Goal: Information Seeking & Learning: Learn about a topic

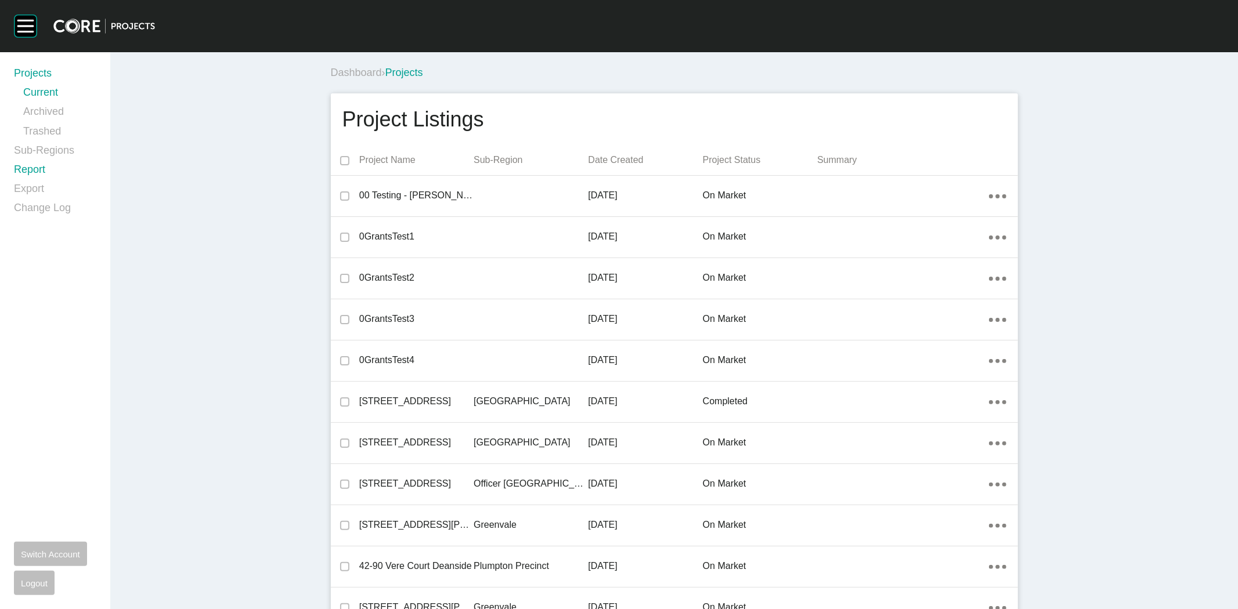
click at [21, 172] on link "Report" at bounding box center [55, 172] width 82 height 19
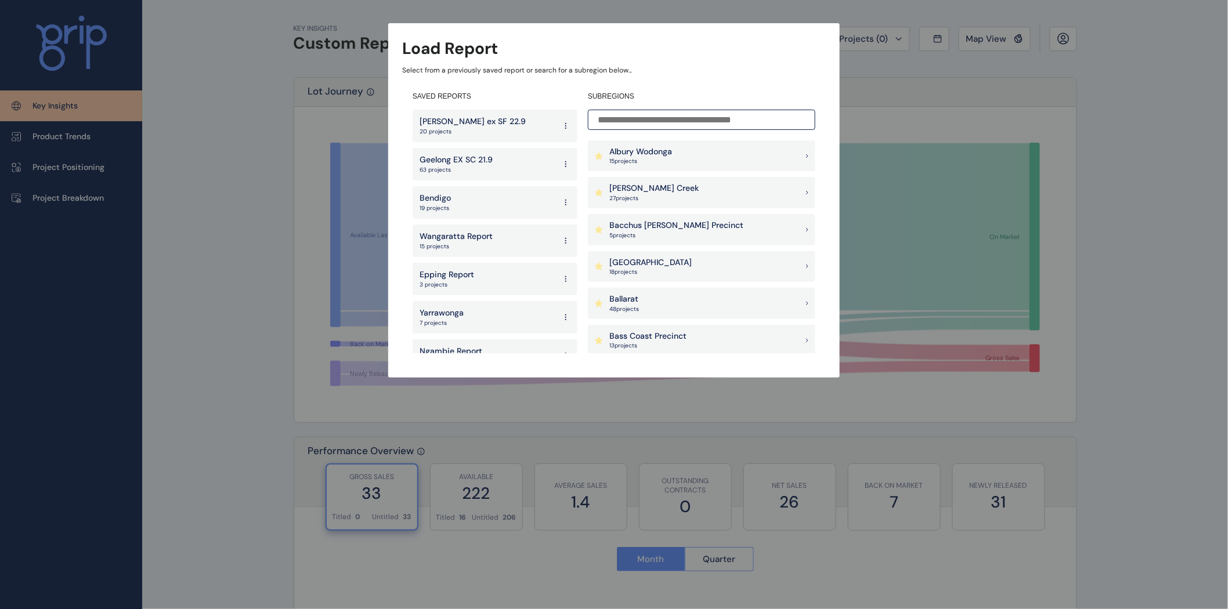
click at [662, 115] on input at bounding box center [702, 120] width 228 height 20
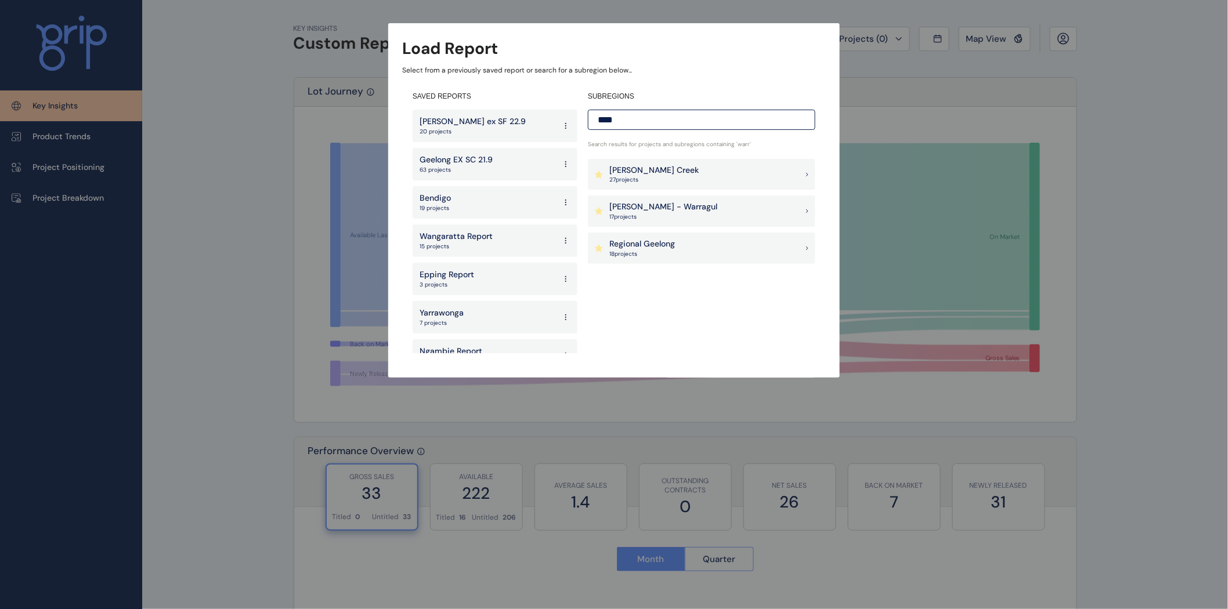
type input "****"
click at [641, 206] on p "[PERSON_NAME] - Warragul" at bounding box center [663, 207] width 108 height 12
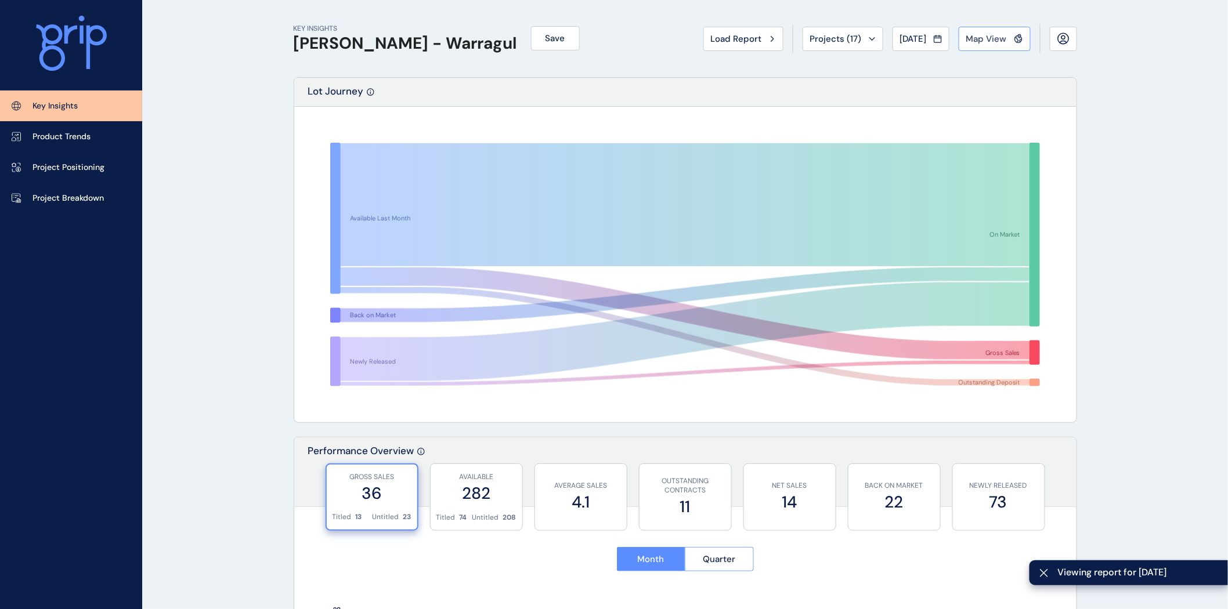
click at [983, 44] on span "Map View" at bounding box center [986, 39] width 41 height 12
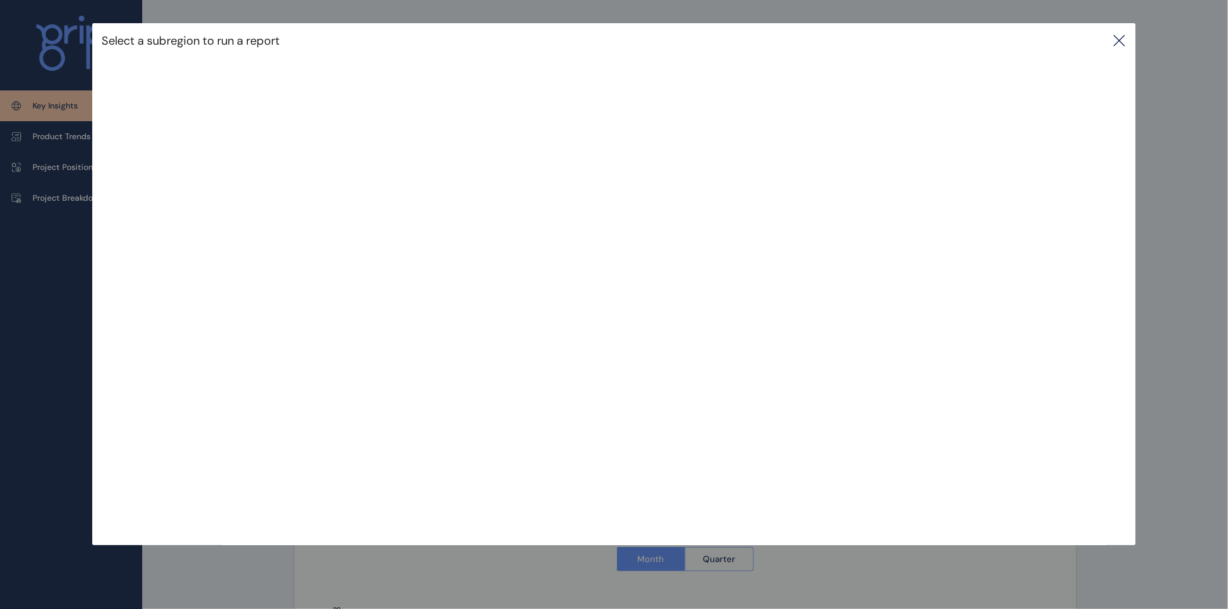
click at [1127, 35] on icon at bounding box center [1120, 41] width 14 height 14
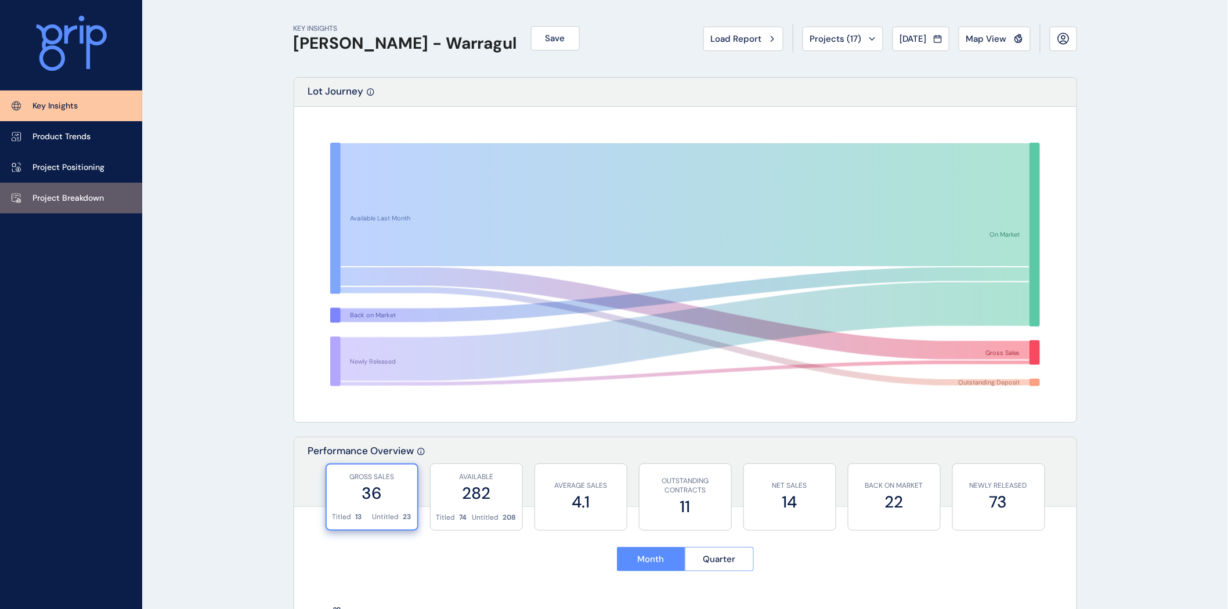
drag, startPoint x: 55, startPoint y: 194, endPoint x: 86, endPoint y: 194, distance: 30.8
click at [55, 194] on p "Project Breakdown" at bounding box center [68, 199] width 71 height 12
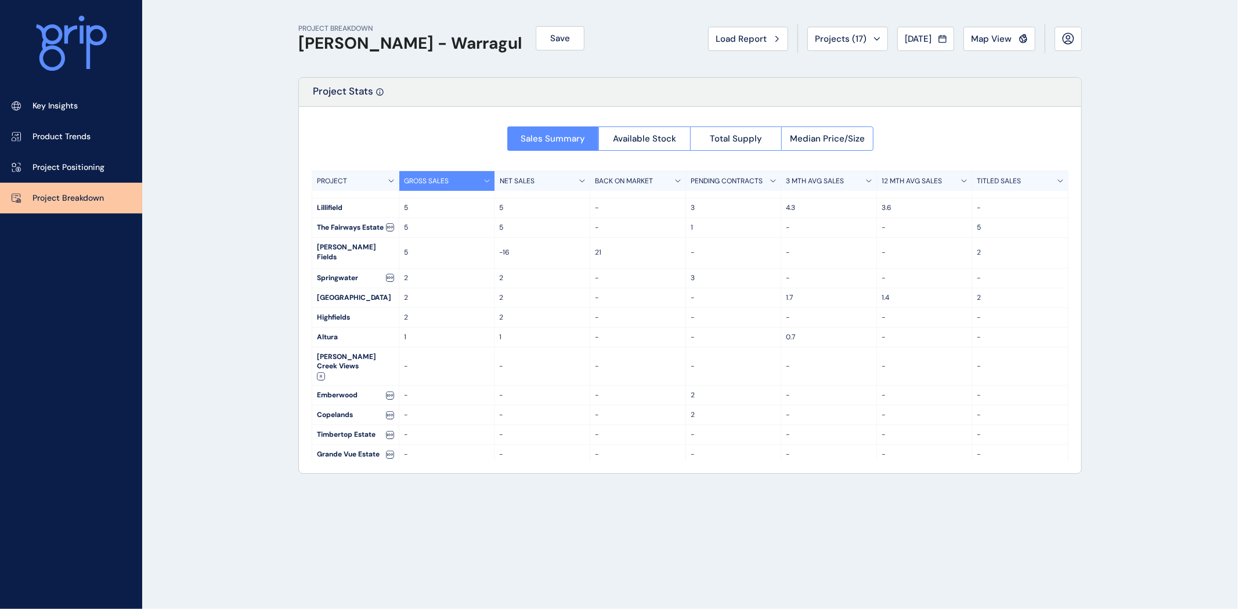
scroll to position [35, 0]
click at [990, 39] on span "Map View" at bounding box center [991, 39] width 41 height 12
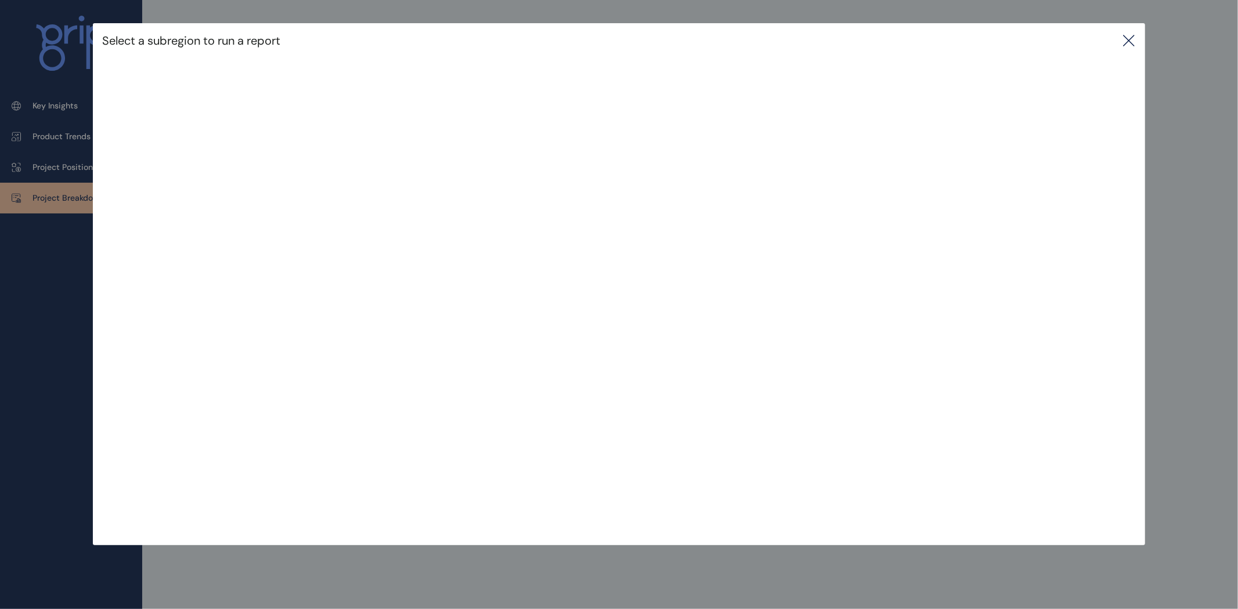
click at [1130, 38] on icon at bounding box center [1129, 41] width 14 height 14
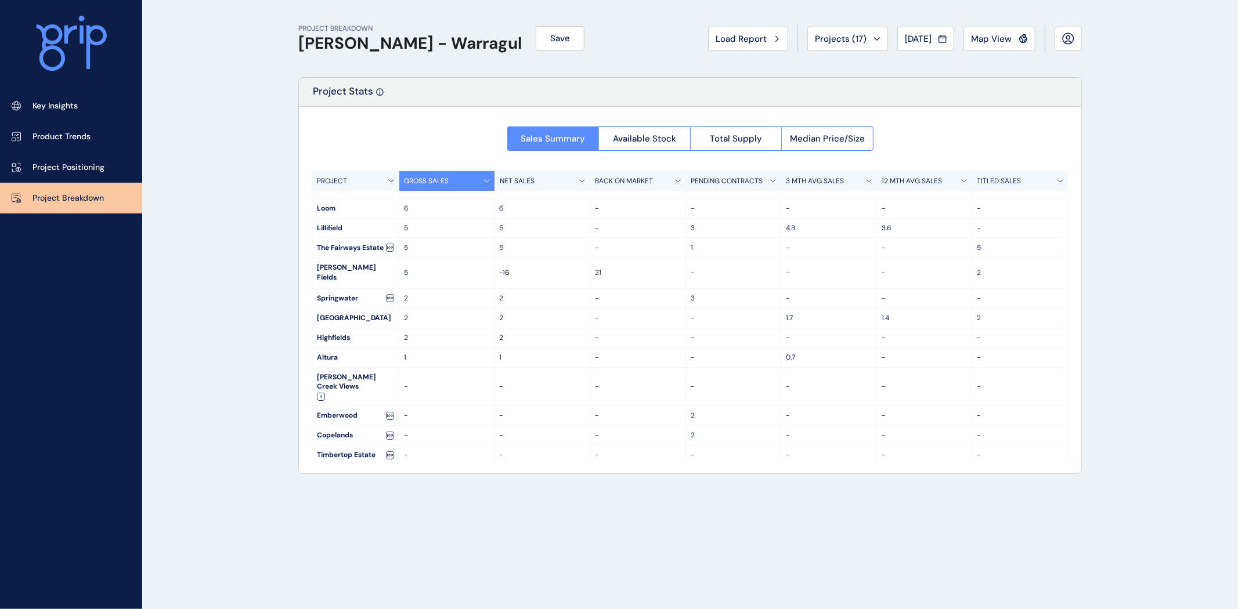
scroll to position [0, 0]
